Goal: Transaction & Acquisition: Purchase product/service

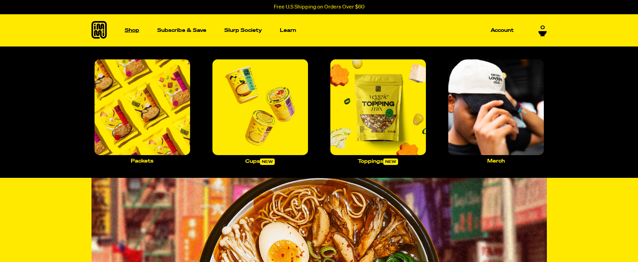
click at [130, 28] on p "Shop" at bounding box center [132, 30] width 15 height 5
click at [170, 117] on img "Main navigation" at bounding box center [143, 107] width 96 height 96
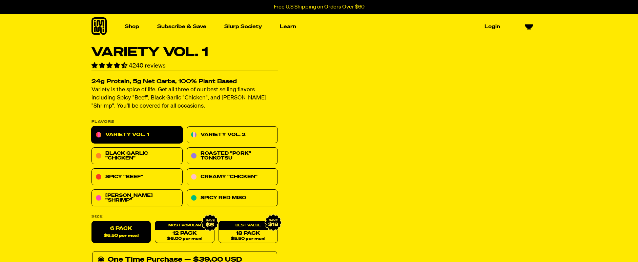
scroll to position [1, 0]
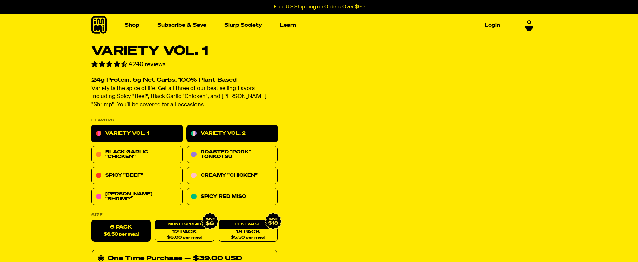
click at [249, 140] on link "Variety Vol. 2" at bounding box center [232, 133] width 91 height 17
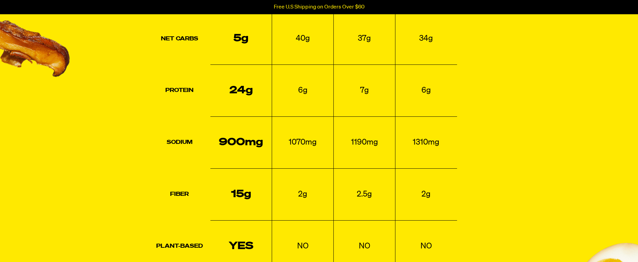
scroll to position [1679, 0]
